Goal: Information Seeking & Learning: Learn about a topic

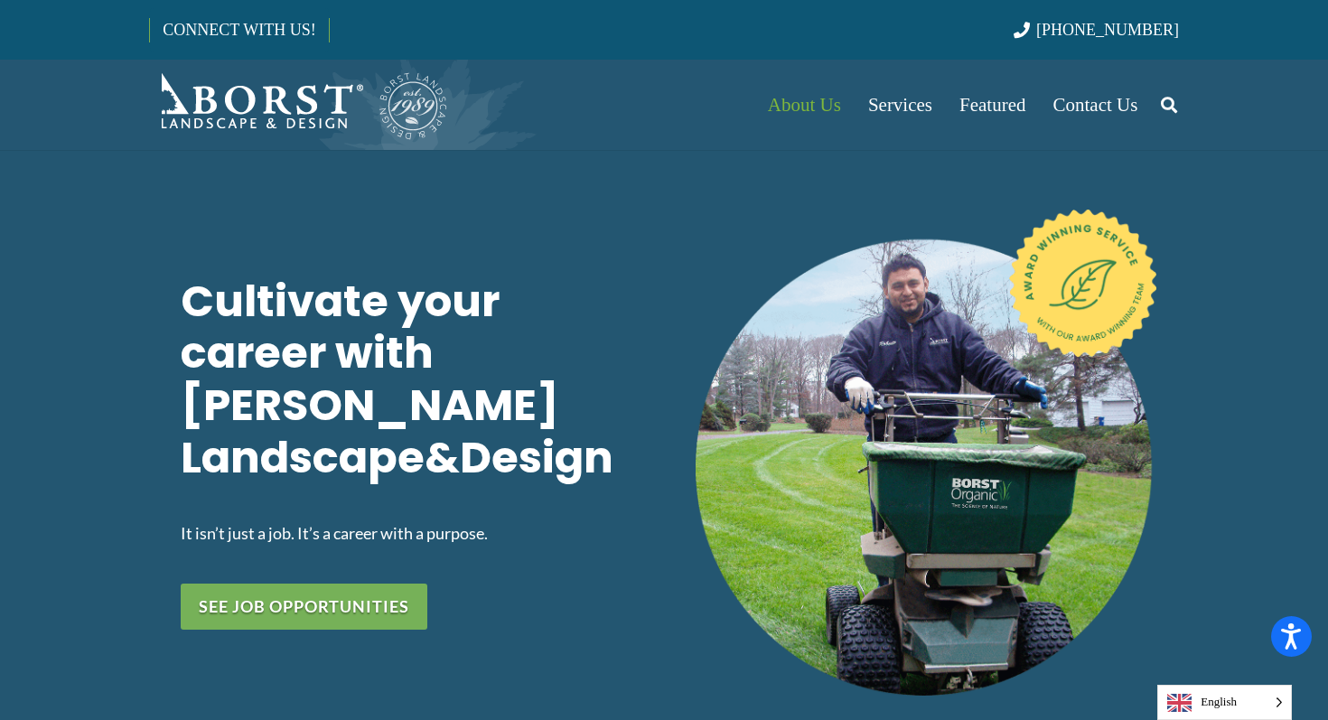
click at [1233, 709] on span "English" at bounding box center [1225, 702] width 133 height 33
click at [1209, 547] on div "Cultivate your career with [PERSON_NAME] Landscape & Design It isn’t just a job…" at bounding box center [668, 452] width 1403 height 624
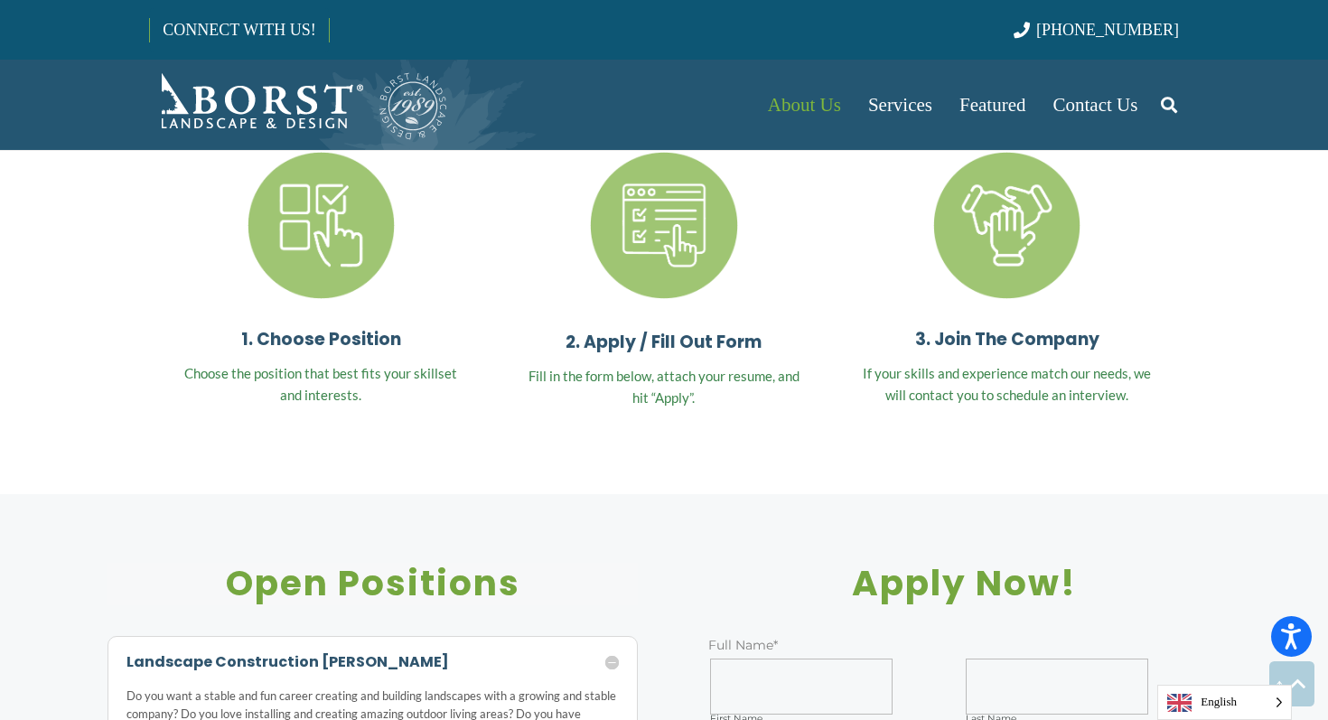
scroll to position [5300, 0]
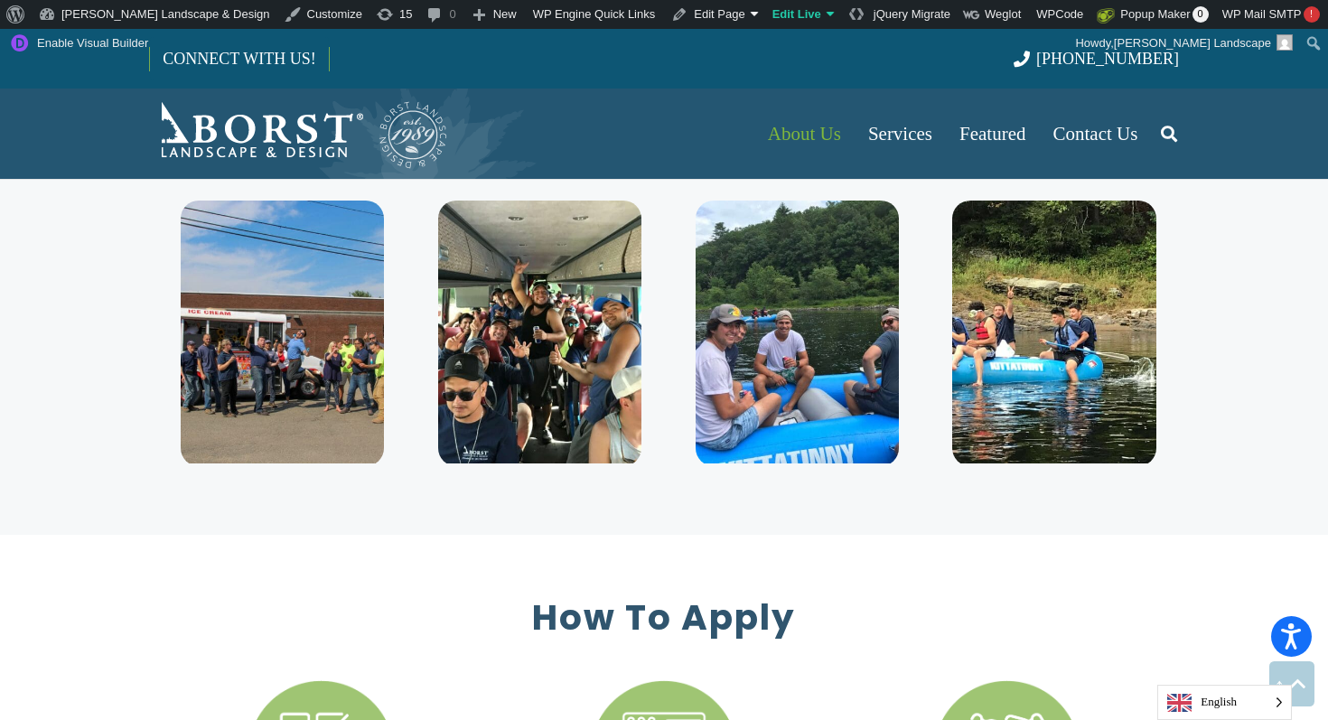
scroll to position [4796, 0]
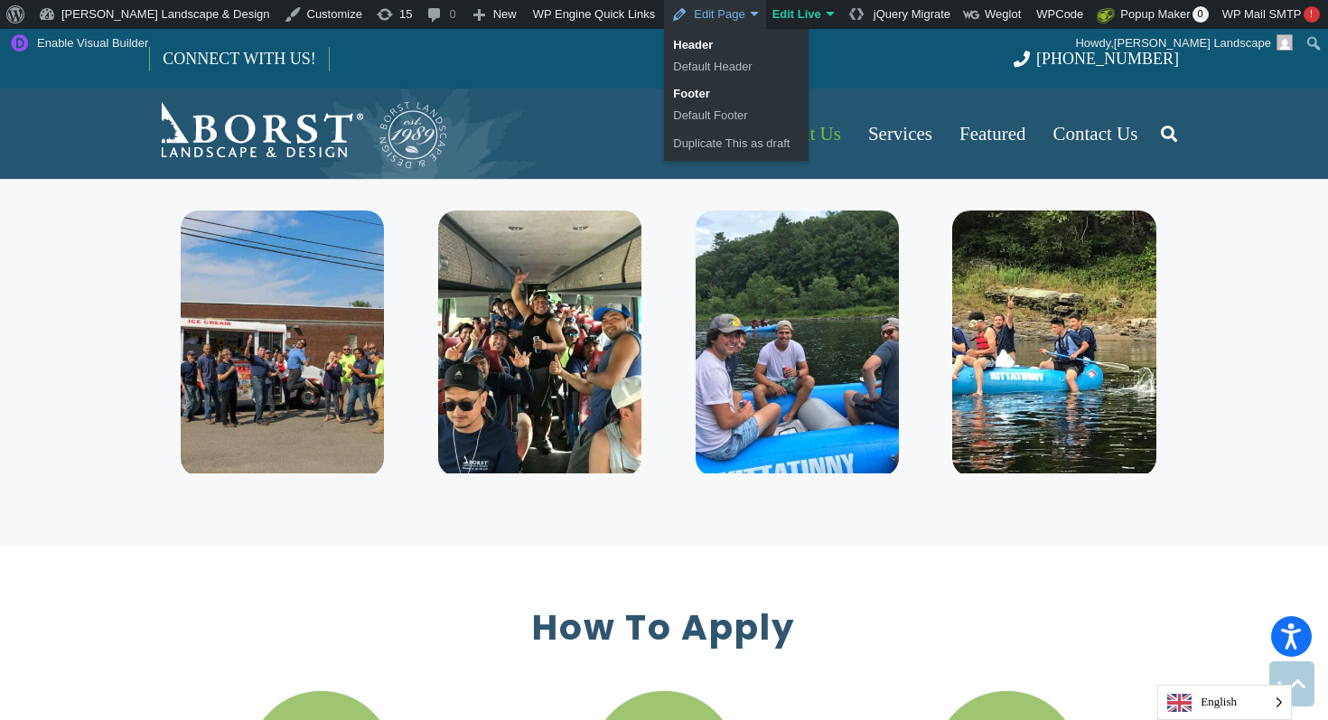
click at [664, 18] on link "Edit Page" at bounding box center [714, 14] width 101 height 29
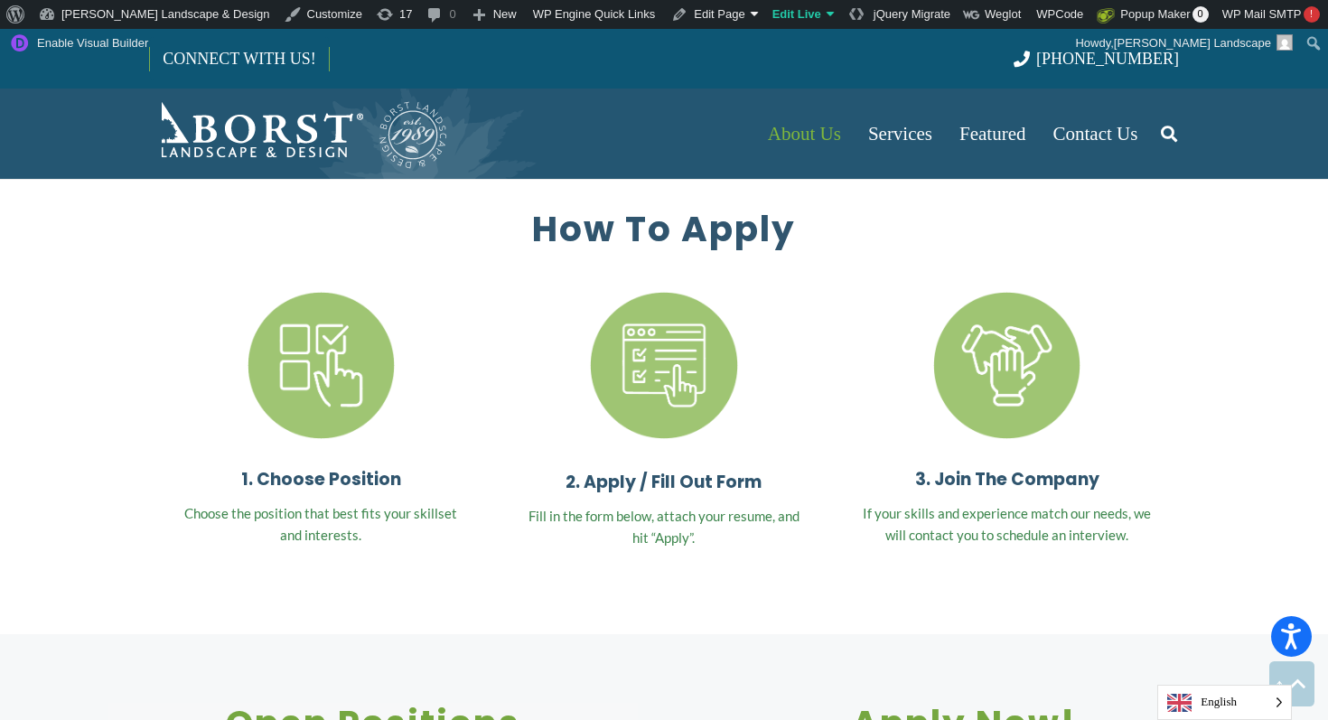
scroll to position [5197, 0]
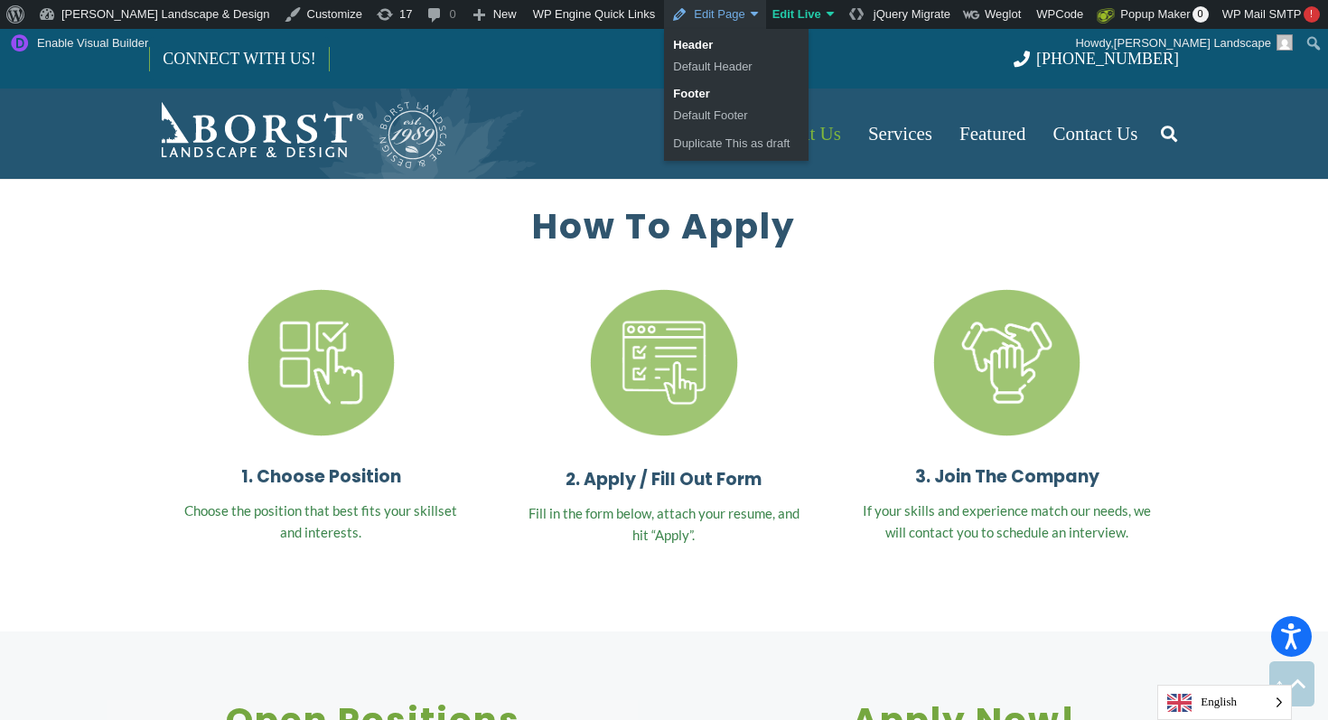
click at [664, 19] on link "Edit Page" at bounding box center [714, 14] width 101 height 29
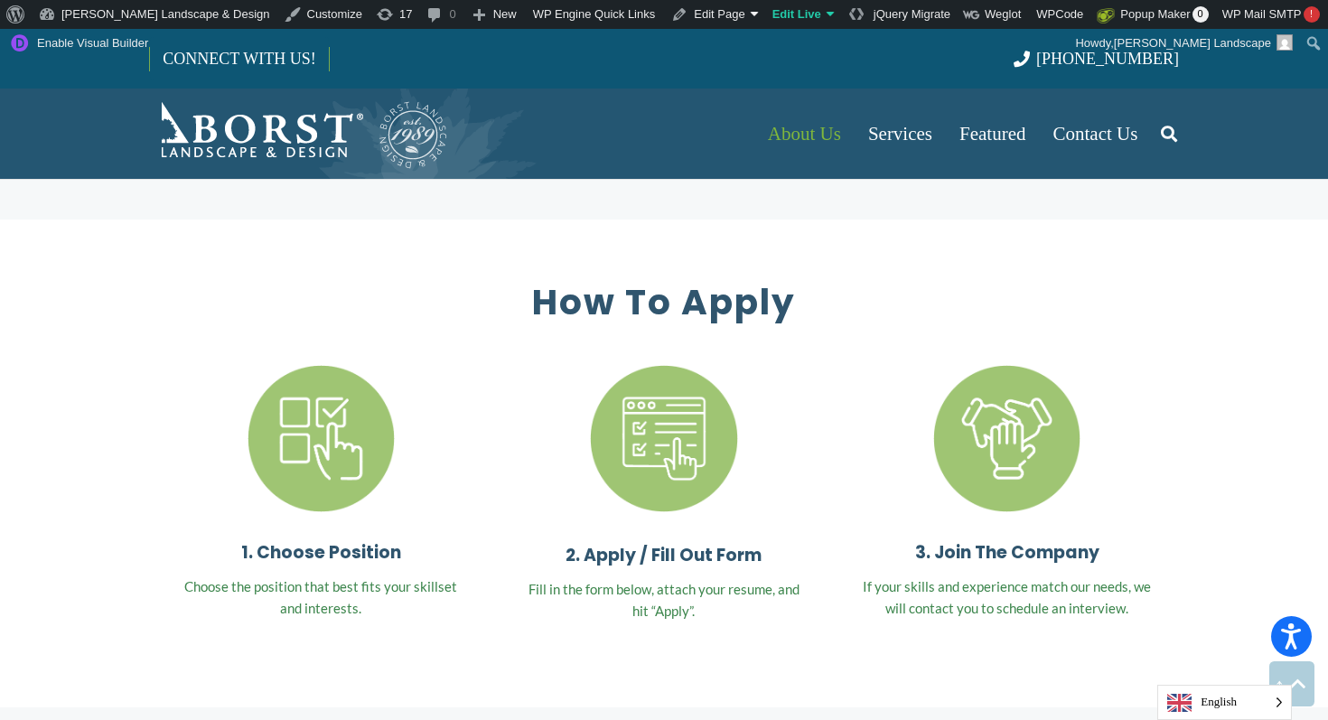
scroll to position [5116, 0]
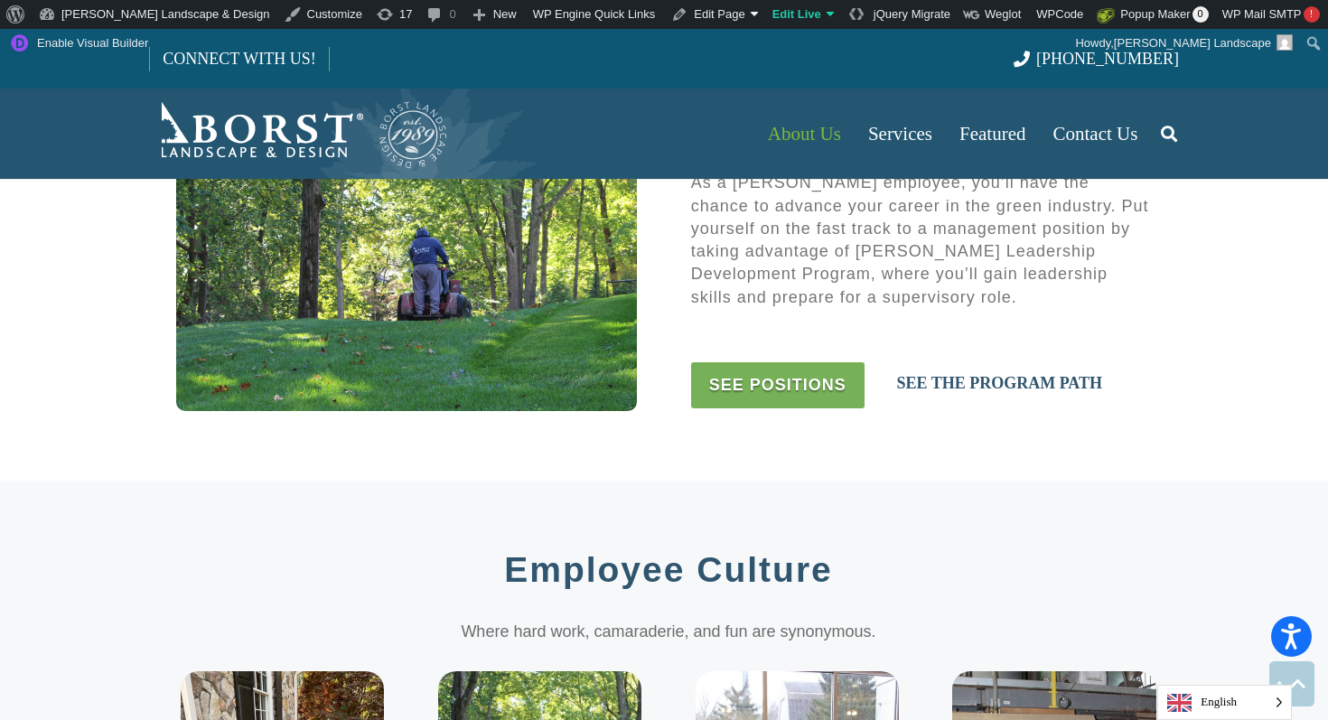
scroll to position [3751, 0]
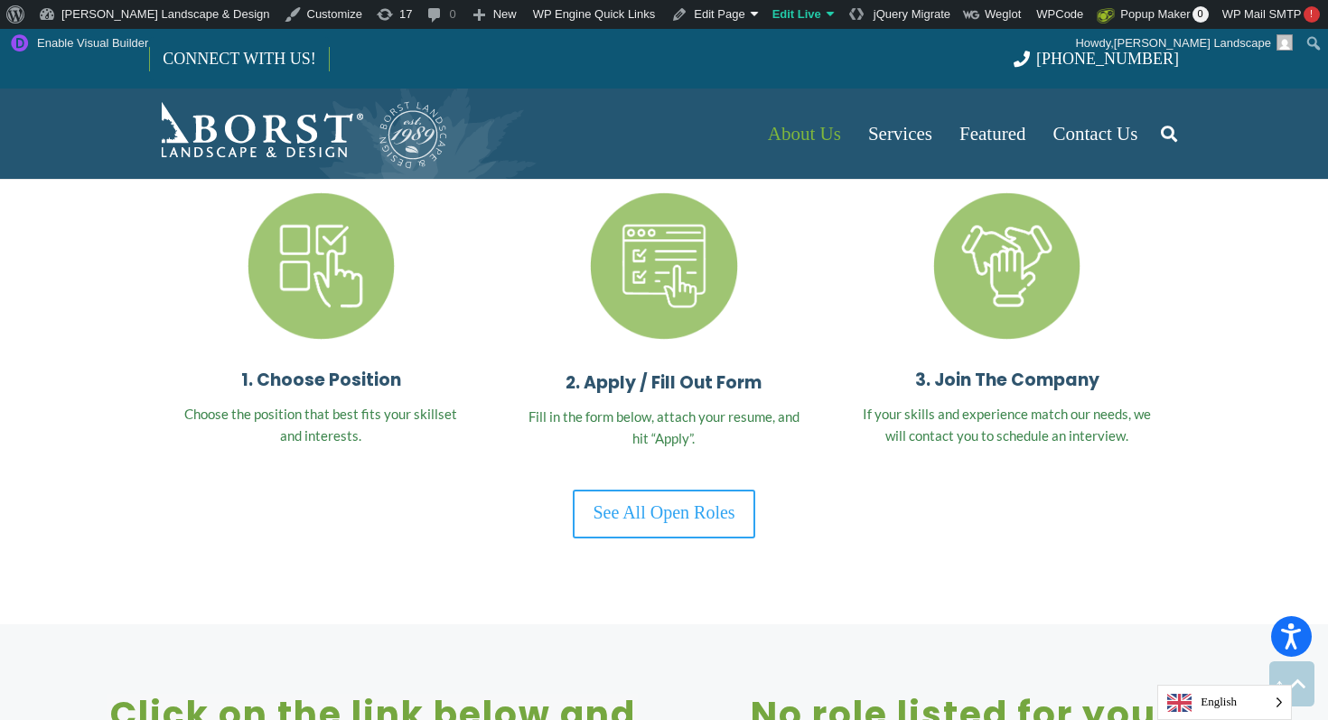
scroll to position [5295, 0]
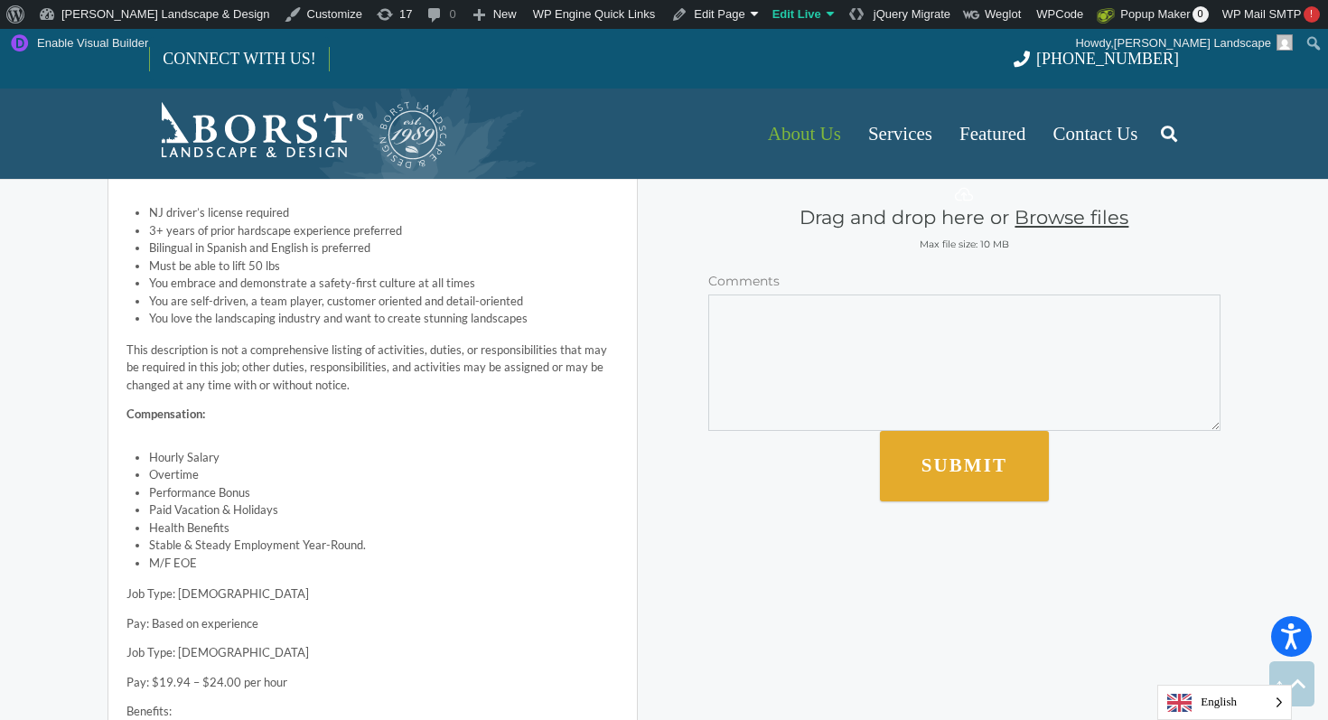
scroll to position [5295, 0]
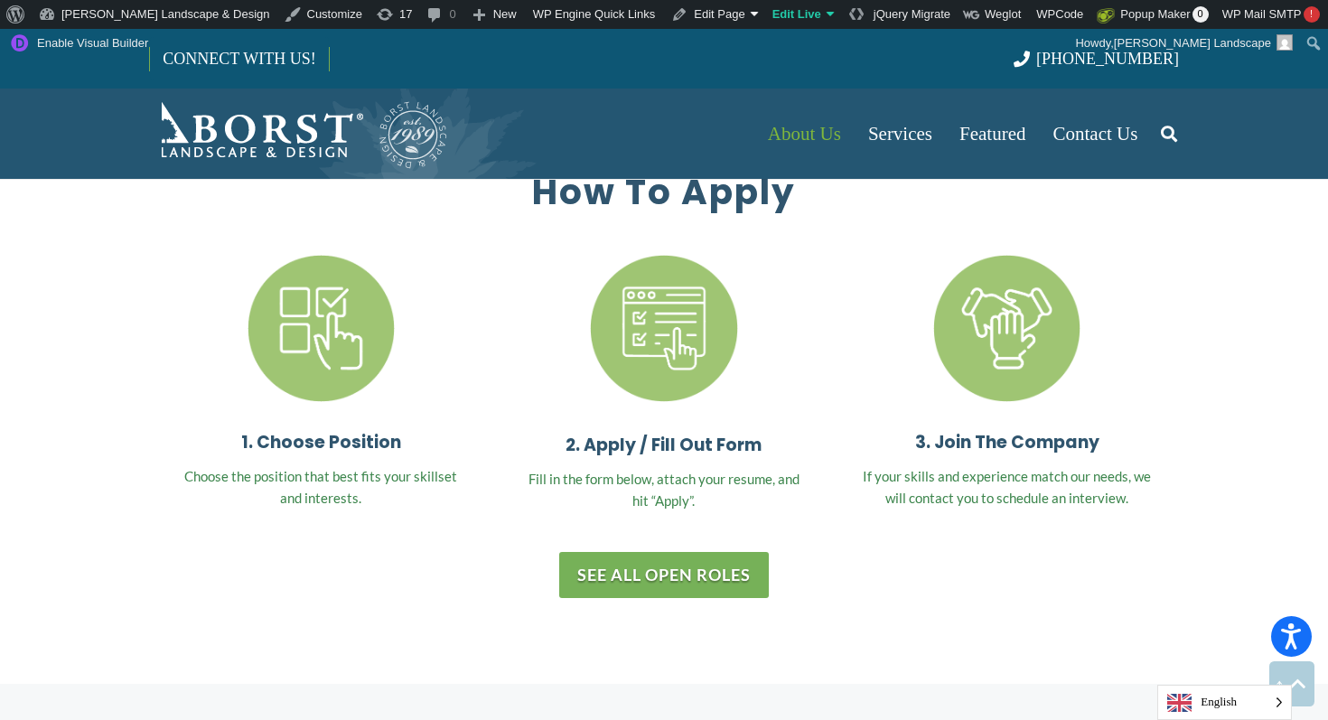
scroll to position [5329, 0]
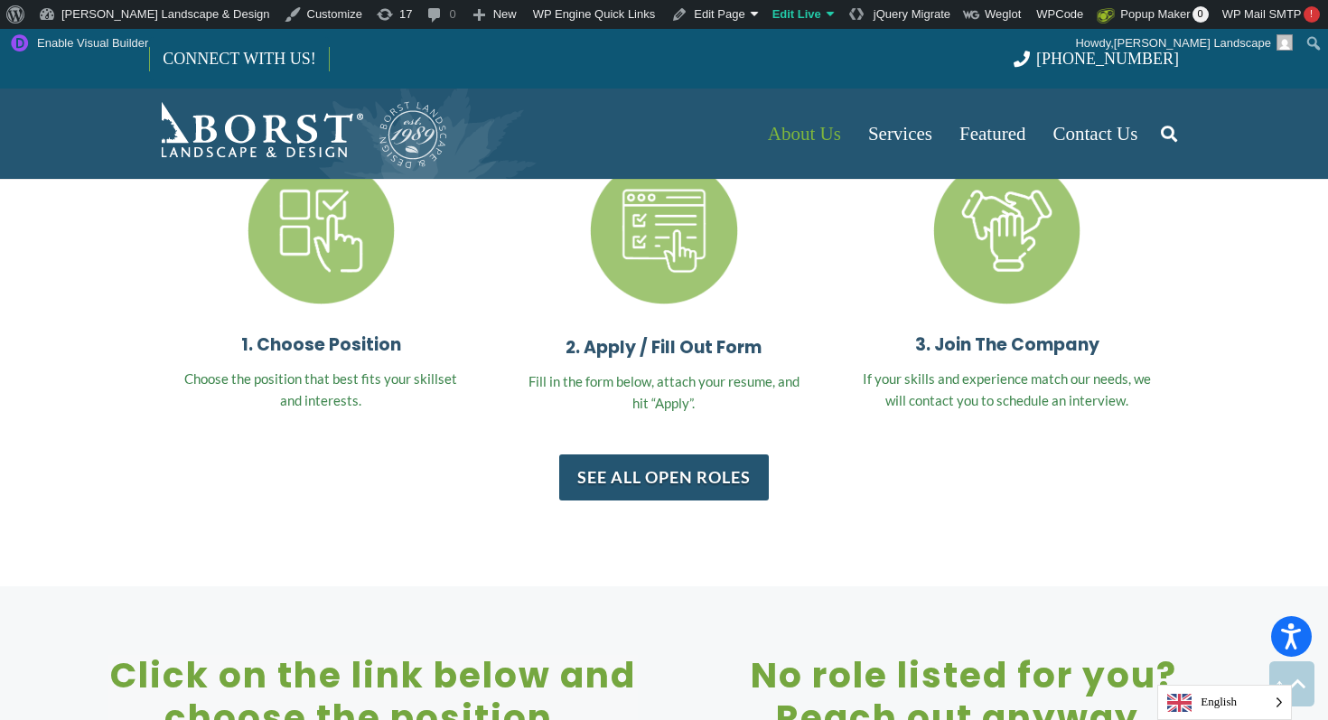
click at [681, 455] on link "See All Open Roles" at bounding box center [664, 478] width 210 height 46
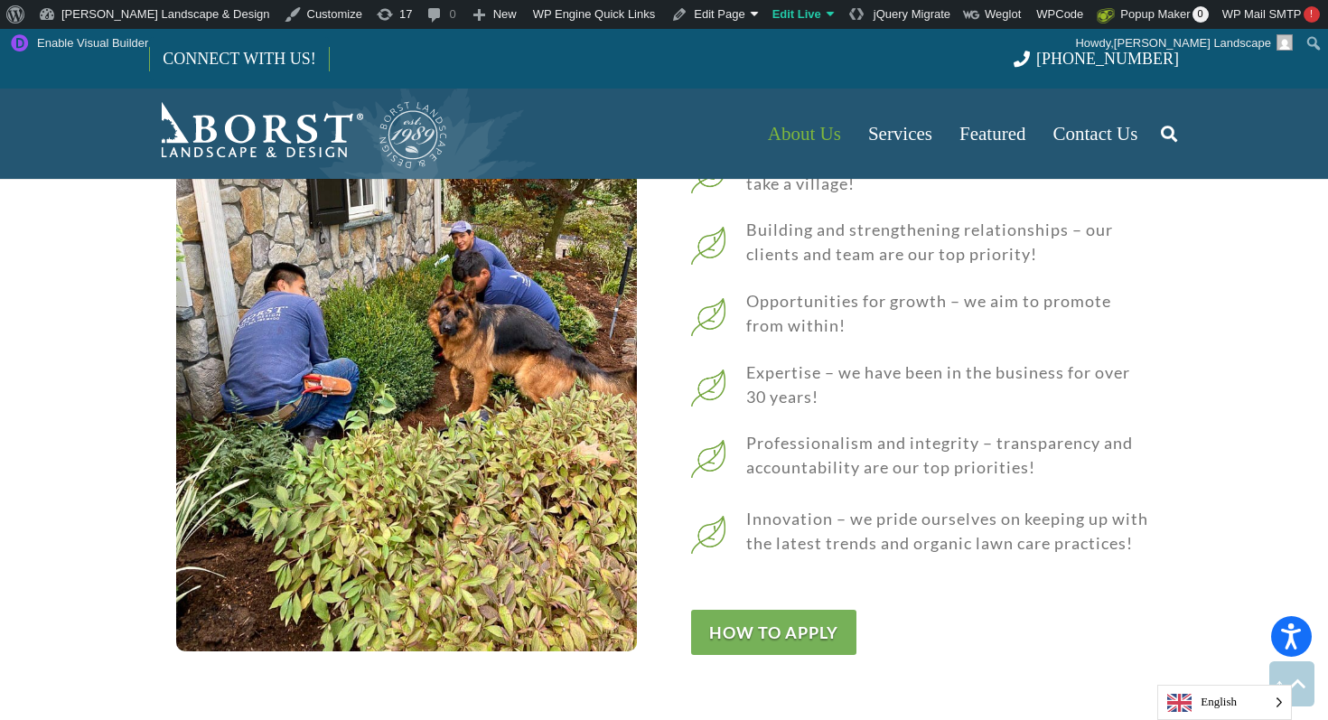
scroll to position [2332, 0]
